Goal: Information Seeking & Learning: Learn about a topic

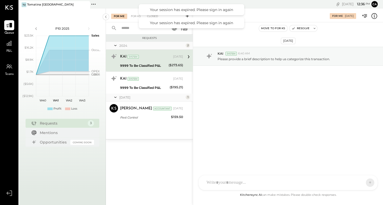
click at [13, 50] on div "P&L" at bounding box center [9, 45] width 10 height 15
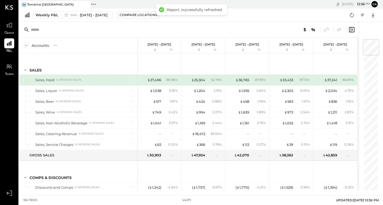
click at [25, 45] on icon at bounding box center [26, 46] width 6 height 6
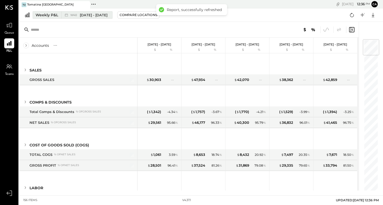
click at [109, 18] on div "W40 [DATE] - [DATE]" at bounding box center [85, 15] width 48 height 7
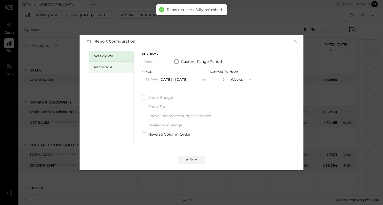
click at [114, 67] on div "Period P&L" at bounding box center [112, 67] width 37 height 5
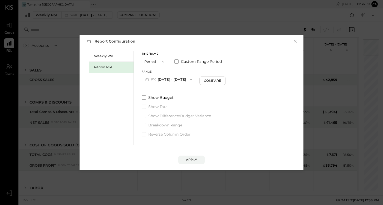
click at [194, 79] on button "P10 [DATE] - [DATE]" at bounding box center [169, 80] width 54 height 10
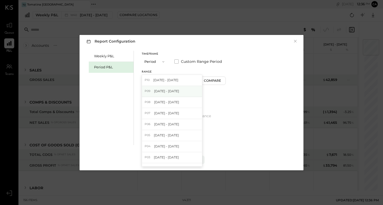
click at [185, 94] on div "P09 [DATE] - [DATE]" at bounding box center [172, 91] width 60 height 11
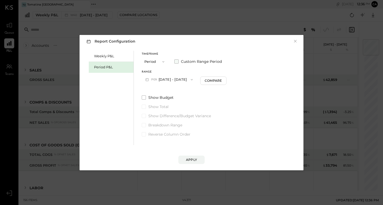
click at [177, 62] on span at bounding box center [176, 61] width 4 height 4
click at [147, 81] on icon "button" at bounding box center [147, 80] width 6 height 6
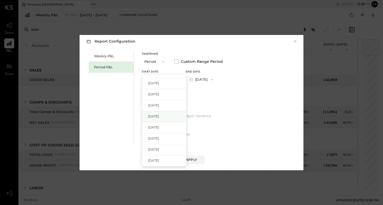
scroll to position [52, 0]
click at [167, 117] on div "[DATE]" at bounding box center [164, 116] width 44 height 11
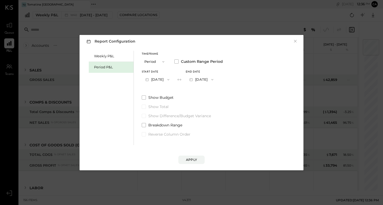
click at [194, 80] on icon "button" at bounding box center [191, 80] width 6 height 6
click at [203, 90] on span "[DATE]" at bounding box center [197, 91] width 11 height 4
click at [195, 159] on div "Apply" at bounding box center [191, 160] width 11 height 4
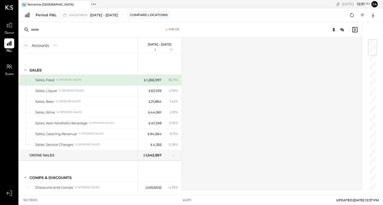
click at [163, 83] on div "$ 1,266,997 82.11 %" at bounding box center [159, 80] width 39 height 11
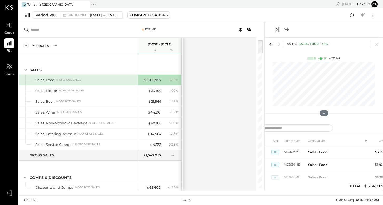
drag, startPoint x: 182, startPoint y: 103, endPoint x: 212, endPoint y: 103, distance: 30.0
click at [212, 103] on div "Accounts S % GL [DATE] - [DATE] $ % SALES Sales, Food % of GROSS SALES Sales, L…" at bounding box center [138, 114] width 238 height 153
click at [167, 16] on div "Compare Locations" at bounding box center [149, 15] width 38 height 4
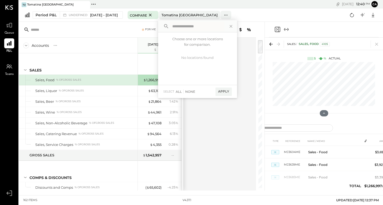
click at [168, 16] on button "Tomatina [GEOGRAPHIC_DATA]" at bounding box center [189, 15] width 61 height 8
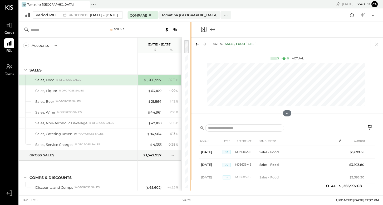
drag, startPoint x: 263, startPoint y: 140, endPoint x: 185, endPoint y: 148, distance: 78.8
click at [190, 148] on div at bounding box center [191, 106] width 2 height 169
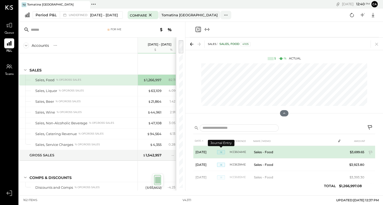
click at [220, 152] on span "JE" at bounding box center [221, 152] width 8 height 4
click at [251, 152] on td "MJ3604ME" at bounding box center [240, 152] width 22 height 13
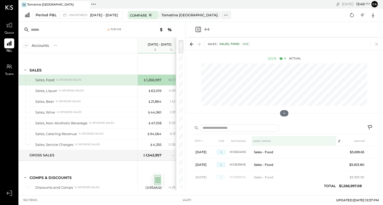
click at [258, 140] on th "NAME / MEMO" at bounding box center [294, 141] width 84 height 10
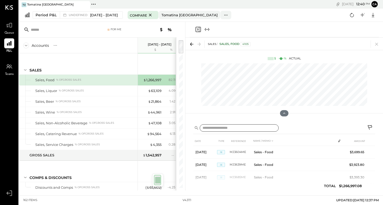
click at [244, 130] on input "text" at bounding box center [238, 128] width 79 height 8
type input "*"
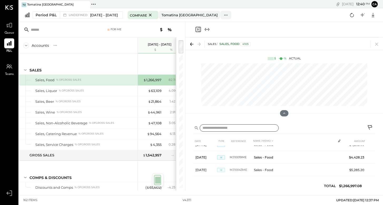
scroll to position [2270, 0]
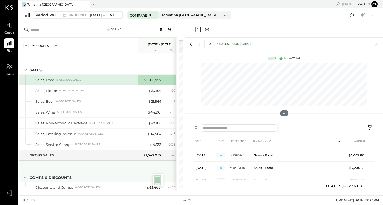
click at [128, 177] on div "Comps & Discounts" at bounding box center [82, 177] width 106 height 5
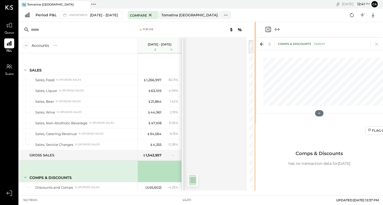
click at [325, 92] on div "For Me Accounts S % GL [DATE] - [DATE] $ % SALES Sales, Food % of GROSS SALES S…" at bounding box center [201, 106] width 364 height 169
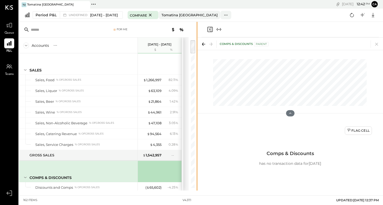
drag, startPoint x: 255, startPoint y: 45, endPoint x: 198, endPoint y: 54, distance: 58.0
click at [198, 54] on div "For Me Accounts S % GL [DATE] - [DATE] $ % SALES Sales, Food % of GROSS SALES S…" at bounding box center [201, 106] width 364 height 169
click at [152, 15] on icon at bounding box center [150, 15] width 3 height 3
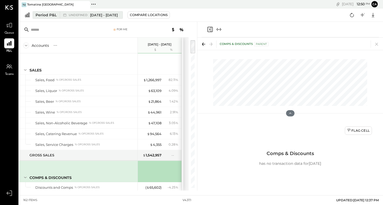
click at [118, 14] on span "[DATE] - [DATE]" at bounding box center [104, 15] width 28 height 5
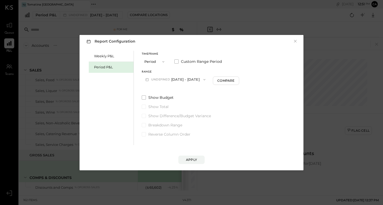
click at [158, 64] on button "Period" at bounding box center [155, 62] width 26 height 10
click at [158, 79] on div "YTD" at bounding box center [155, 80] width 26 height 9
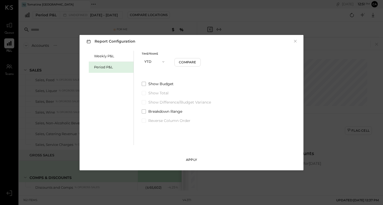
click at [187, 159] on div "Apply" at bounding box center [191, 160] width 11 height 4
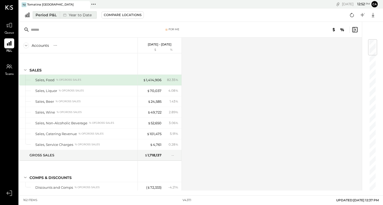
click at [79, 14] on div "Year to Date" at bounding box center [77, 15] width 34 height 7
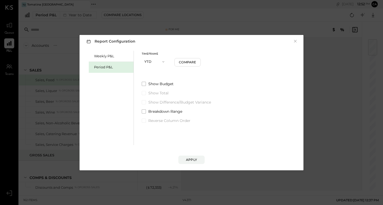
click at [160, 61] on span "button" at bounding box center [161, 62] width 7 height 4
click at [197, 86] on label "Show Budget" at bounding box center [176, 83] width 69 height 5
click at [195, 87] on div "Show Budget Show Total Show Difference/Budget Variance Breakdown Range Reverse …" at bounding box center [176, 102] width 69 height 42
click at [142, 85] on span at bounding box center [144, 84] width 4 height 4
click at [157, 62] on button "YTD" at bounding box center [155, 62] width 26 height 10
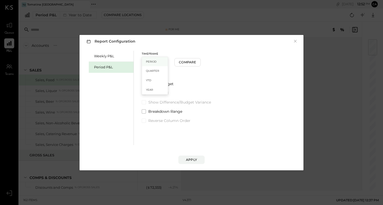
click at [153, 63] on span "Period" at bounding box center [151, 61] width 11 height 3
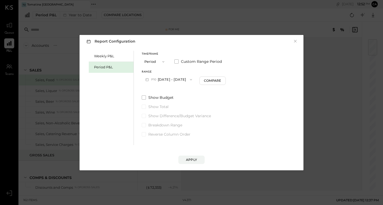
click at [187, 79] on button "P10 [DATE] - [DATE]" at bounding box center [169, 80] width 54 height 10
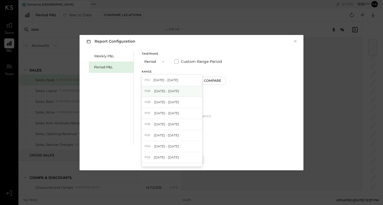
click at [184, 95] on div "P09 [DATE] - [DATE]" at bounding box center [172, 91] width 60 height 11
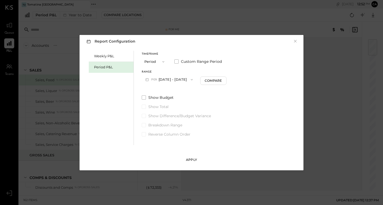
click at [194, 161] on div "Apply" at bounding box center [191, 160] width 11 height 4
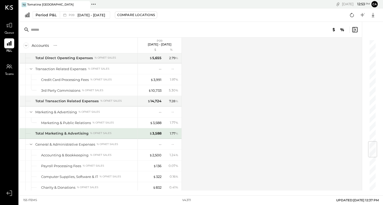
scroll to position [864, 0]
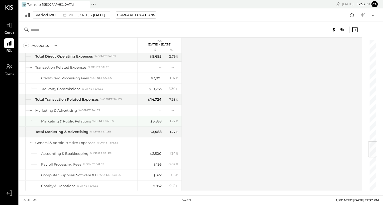
click at [143, 123] on div "$ 3,588" at bounding box center [150, 121] width 21 height 5
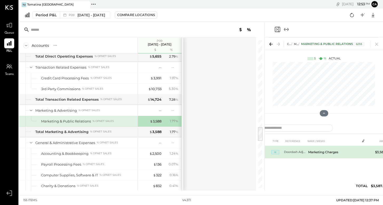
click at [314, 151] on td "Marketing Charges" at bounding box center [333, 152] width 54 height 13
click at [301, 152] on td "Doordash Adj. P-09-25" at bounding box center [295, 152] width 22 height 13
click at [276, 150] on span "JE" at bounding box center [275, 152] width 8 height 4
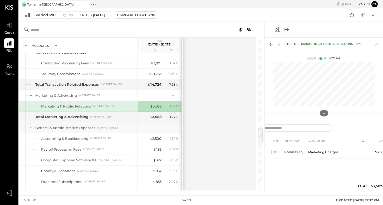
scroll to position [879, 0]
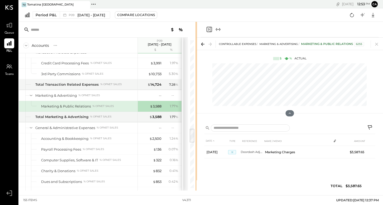
drag, startPoint x: 263, startPoint y: 78, endPoint x: 196, endPoint y: 81, distance: 67.4
click at [196, 81] on div at bounding box center [196, 106] width 2 height 169
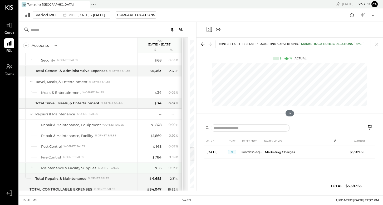
scroll to position [1066, 0]
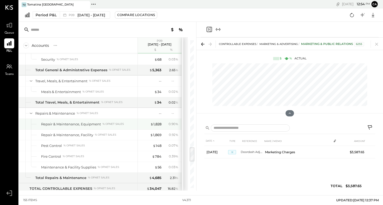
click at [146, 126] on div "$ 1,828" at bounding box center [150, 124] width 21 height 5
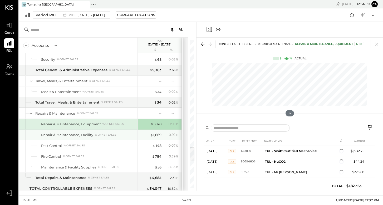
click at [147, 138] on div "$ 1,869 0.92 %" at bounding box center [159, 135] width 39 height 11
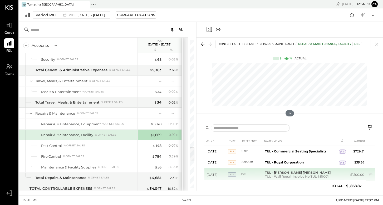
click at [291, 176] on td "TUL - [PERSON_NAME] [PERSON_NAME] TUL - Wall Repair Invoice No.TUL-MR001" at bounding box center [301, 174] width 76 height 13
click at [316, 171] on b "TUL - [PERSON_NAME] [PERSON_NAME]" at bounding box center [298, 173] width 66 height 4
click at [233, 173] on span "EXP" at bounding box center [232, 175] width 8 height 4
click at [286, 175] on td "TUL - [PERSON_NAME] [PERSON_NAME] TUL - Wall Repair Invoice No.TUL-MR001" at bounding box center [301, 174] width 76 height 13
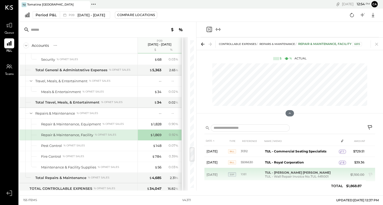
click at [315, 174] on td "TUL - [PERSON_NAME] [PERSON_NAME] TUL - Wall Repair Invoice No.TUL-MR001" at bounding box center [301, 174] width 76 height 13
click at [338, 173] on td at bounding box center [341, 173] width 7 height 10
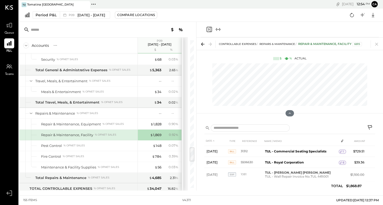
click at [266, 186] on div "DATE TYPE REFERENCE NAME / MEMO AMOUNT [DATE] BILL 31312 TUL - Commercial Seati…" at bounding box center [289, 164] width 170 height 57
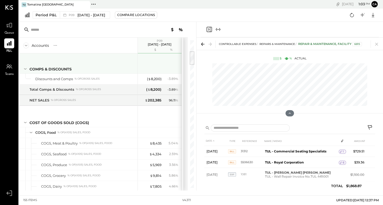
scroll to position [109, 0]
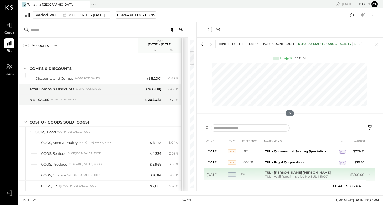
click at [307, 178] on td "TUL - [PERSON_NAME] [PERSON_NAME] TUL - Wall Repair Invoice No.TUL-MR001" at bounding box center [301, 174] width 76 height 13
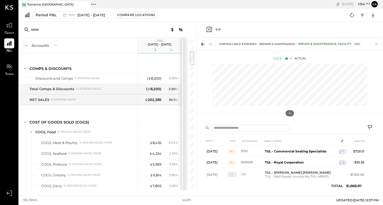
click at [242, 186] on div "DATE TYPE REFERENCE NAME / MEMO AMOUNT [DATE] BILL 31312 TUL - Commercial Seati…" at bounding box center [289, 164] width 170 height 57
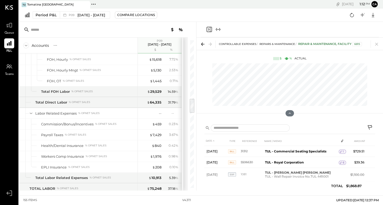
scroll to position [585, 0]
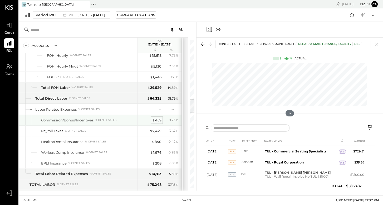
click at [157, 122] on div "$ 459" at bounding box center [156, 120] width 9 height 5
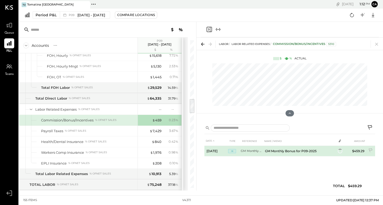
click at [252, 152] on td "GM Monthly Bonus_P09" at bounding box center [251, 151] width 22 height 11
click at [234, 152] on span "JE" at bounding box center [232, 152] width 8 height 4
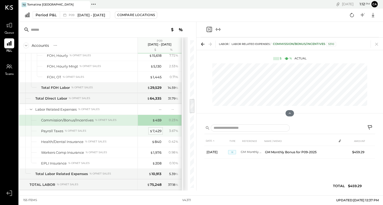
click at [158, 132] on div "$ 7,429" at bounding box center [155, 131] width 12 height 5
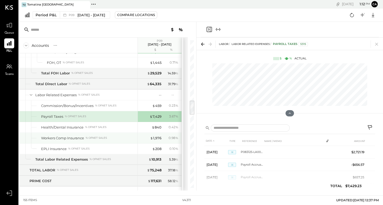
scroll to position [601, 0]
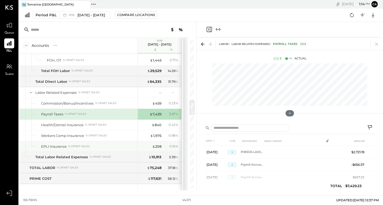
click at [119, 146] on div "EPLI Insurance % of NET SALES" at bounding box center [88, 146] width 94 height 5
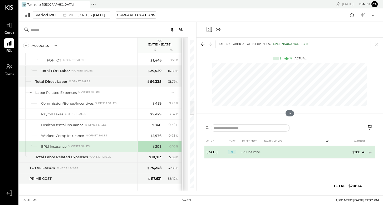
click at [242, 154] on td "EPLI Insurance_P09-25" at bounding box center [251, 152] width 22 height 13
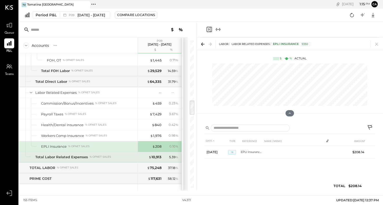
click at [118, 156] on div "Total Labor Related Expenses % of NET SALES" at bounding box center [85, 157] width 100 height 5
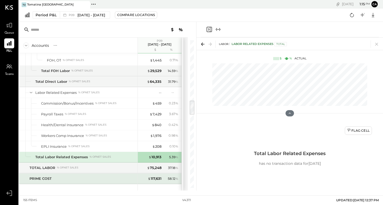
click at [114, 181] on div "PRIME COST" at bounding box center [82, 178] width 106 height 5
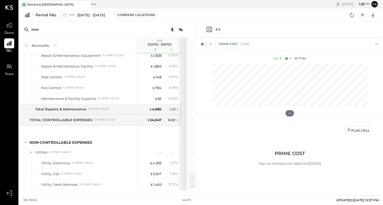
scroll to position [1330, 0]
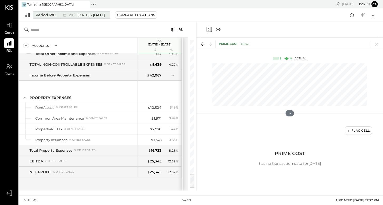
click at [104, 17] on span "[DATE] - [DATE]" at bounding box center [91, 15] width 28 height 5
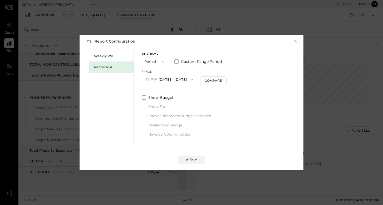
click at [154, 63] on button "Period" at bounding box center [155, 62] width 26 height 10
click at [151, 83] on div "YTD" at bounding box center [155, 80] width 26 height 9
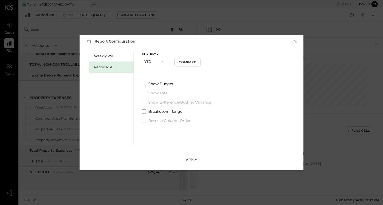
click at [200, 160] on button "Apply" at bounding box center [191, 160] width 26 height 8
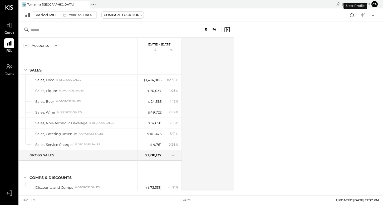
scroll to position [664, 0]
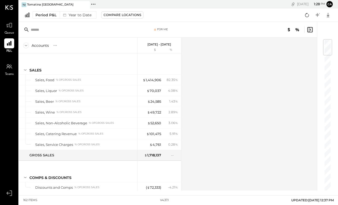
drag, startPoint x: 312, startPoint y: 90, endPoint x: 308, endPoint y: 183, distance: 93.2
click at [308, 183] on div "Accounts S % GL [DATE] - [DATE] $ % SALES Sales, Food % of GROSS SALES Sales, L…" at bounding box center [168, 114] width 299 height 153
drag, startPoint x: 308, startPoint y: 183, endPoint x: 309, endPoint y: 30, distance: 152.9
click at [309, 30] on icon at bounding box center [310, 29] width 5 height 5
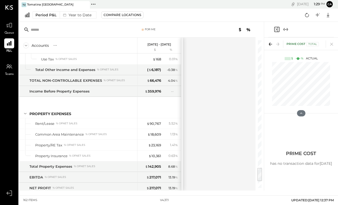
scroll to position [1405, 0]
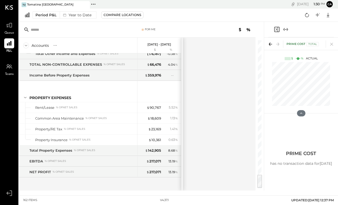
click at [234, 165] on div "Accounts S % GL [DATE] - [DATE] $ % SALES Sales, Food % of GROSS SALES Sales, L…" at bounding box center [138, 114] width 238 height 153
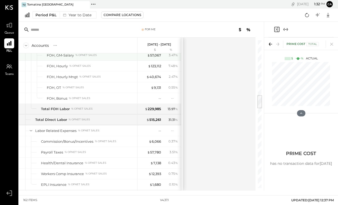
scroll to position [574, 0]
